Goal: Transaction & Acquisition: Book appointment/travel/reservation

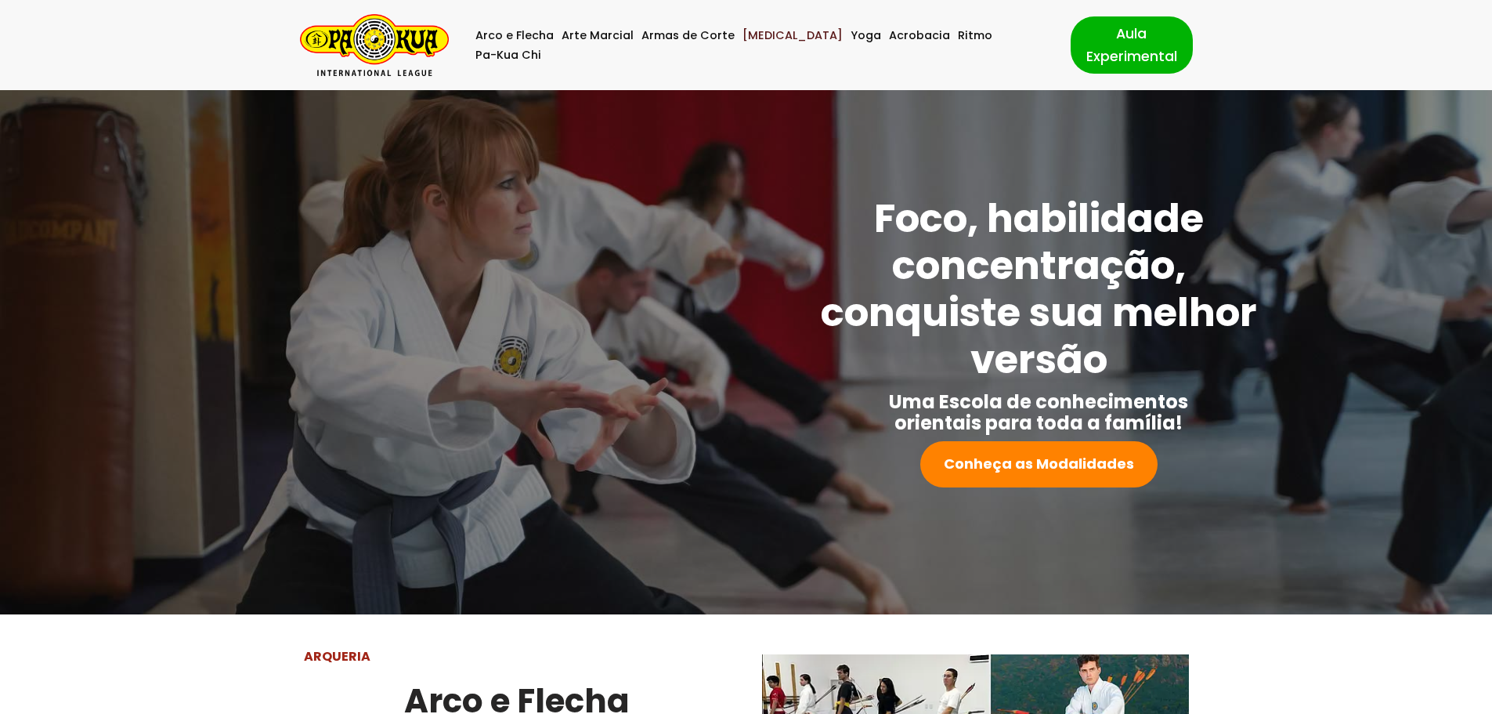
click at [779, 45] on link "[MEDICAL_DATA]" at bounding box center [793, 36] width 100 height 20
click at [766, 38] on link "[MEDICAL_DATA]" at bounding box center [793, 36] width 100 height 20
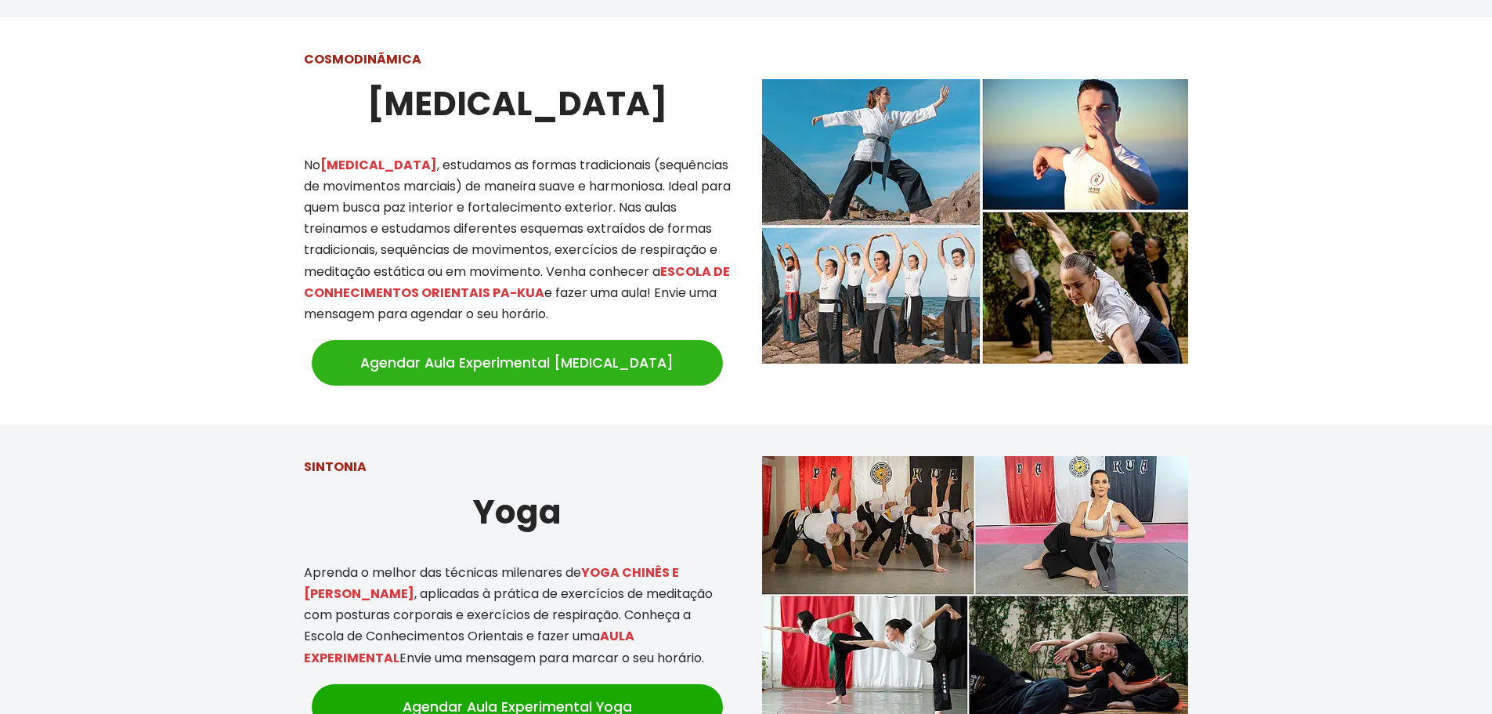
click at [525, 347] on link "Agendar Aula Experimental [MEDICAL_DATA]" at bounding box center [517, 362] width 411 height 45
